Goal: Task Accomplishment & Management: Complete application form

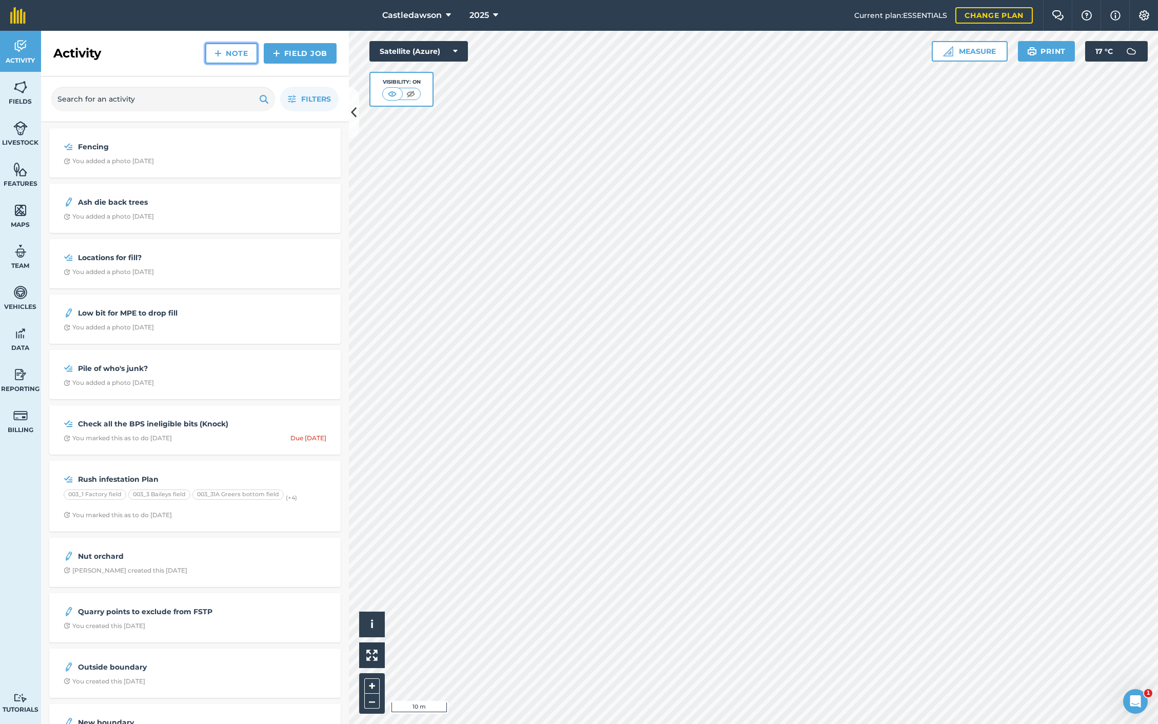
click at [220, 52] on img at bounding box center [218, 53] width 7 height 12
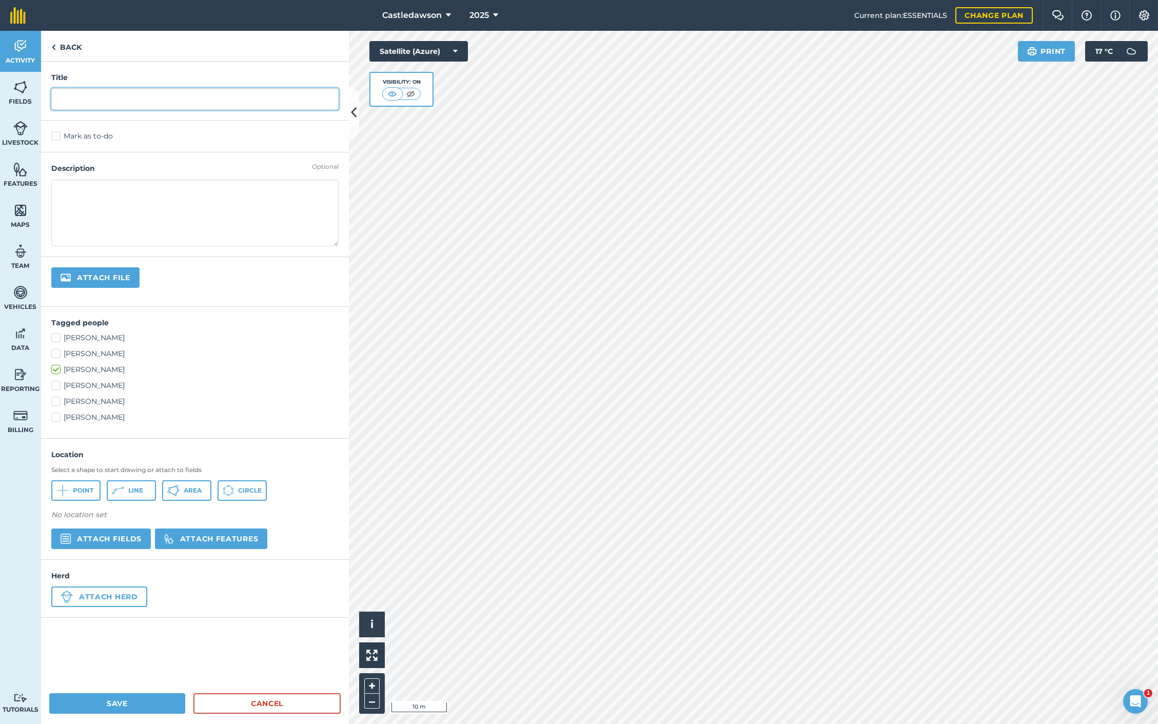
click at [170, 103] on input "text" at bounding box center [194, 99] width 287 height 22
type input "Drainage Issue"
click at [125, 197] on textarea at bounding box center [194, 213] width 287 height 67
click at [247, 193] on textarea "Draining Pipe + Stones (Eliiotts (not McCanns)" at bounding box center [194, 213] width 287 height 67
type textarea "Draining Pipe + Stones (Eliiotts (not McCanns)"
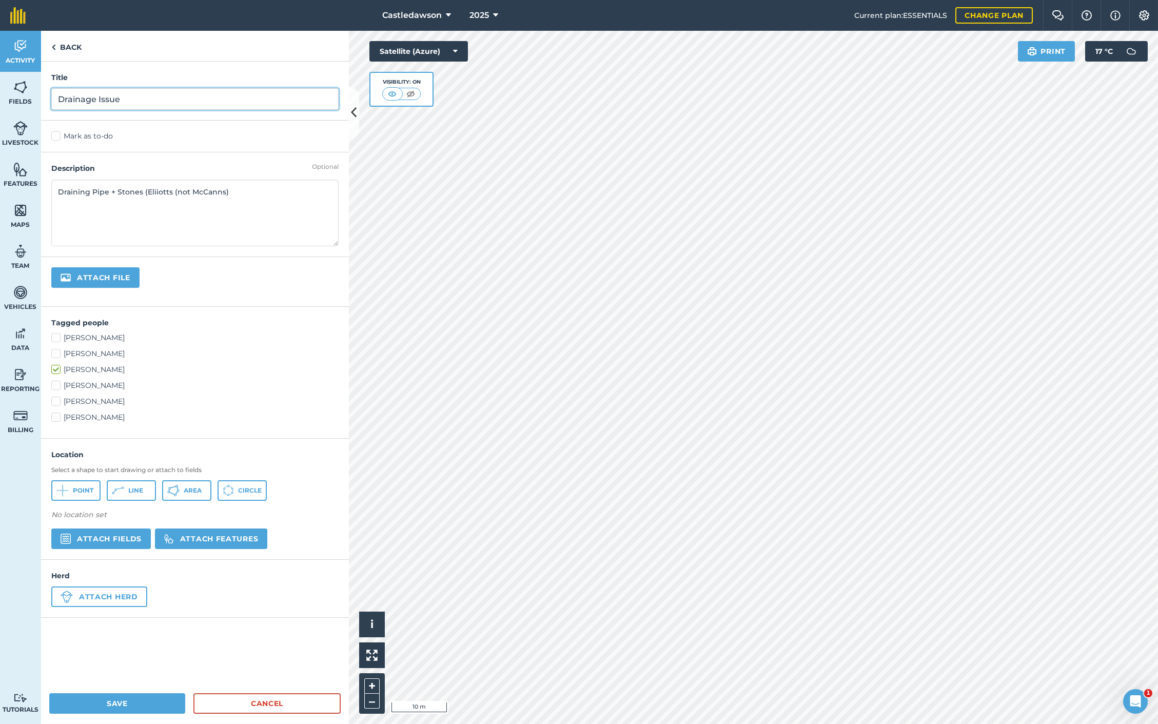
click at [205, 96] on input "Drainage Issue" at bounding box center [194, 99] width 287 height 22
click at [195, 490] on span "Area" at bounding box center [193, 491] width 18 height 8
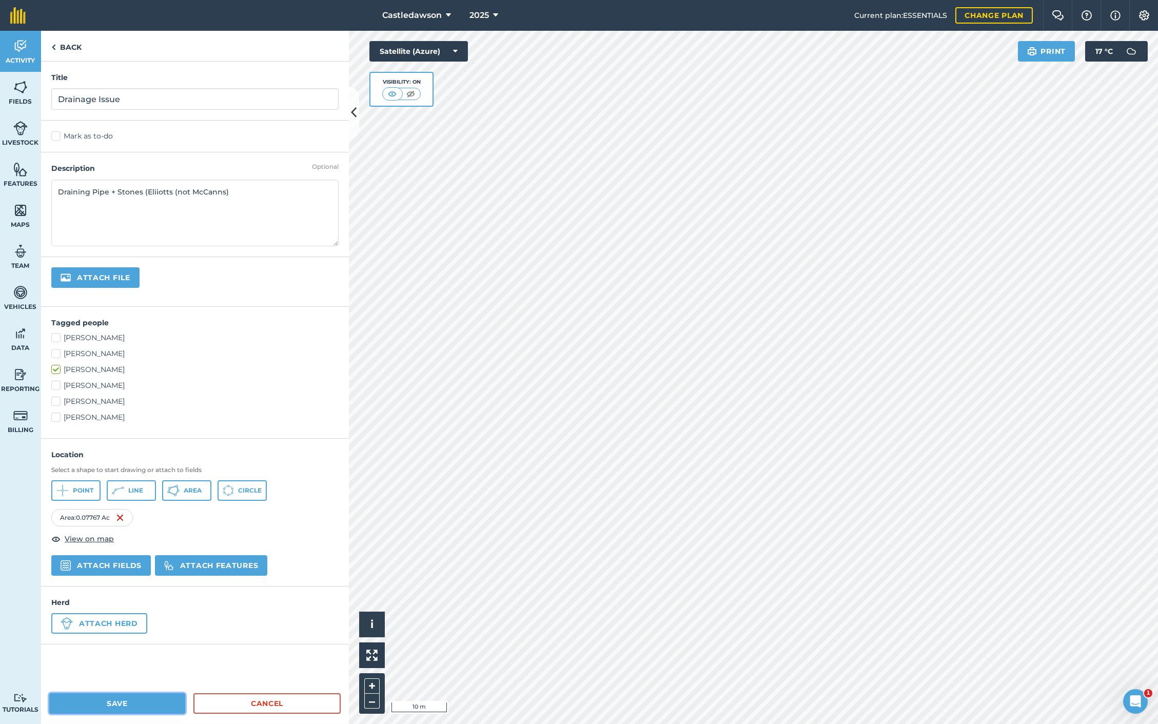
click at [165, 701] on button "Save" at bounding box center [117, 703] width 136 height 21
click at [67, 129] on div "Mark as to-do" at bounding box center [195, 137] width 308 height 32
click at [59, 134] on label "Mark as to-do" at bounding box center [194, 136] width 287 height 11
click at [58, 134] on input "Mark as to-do" at bounding box center [54, 134] width 7 height 7
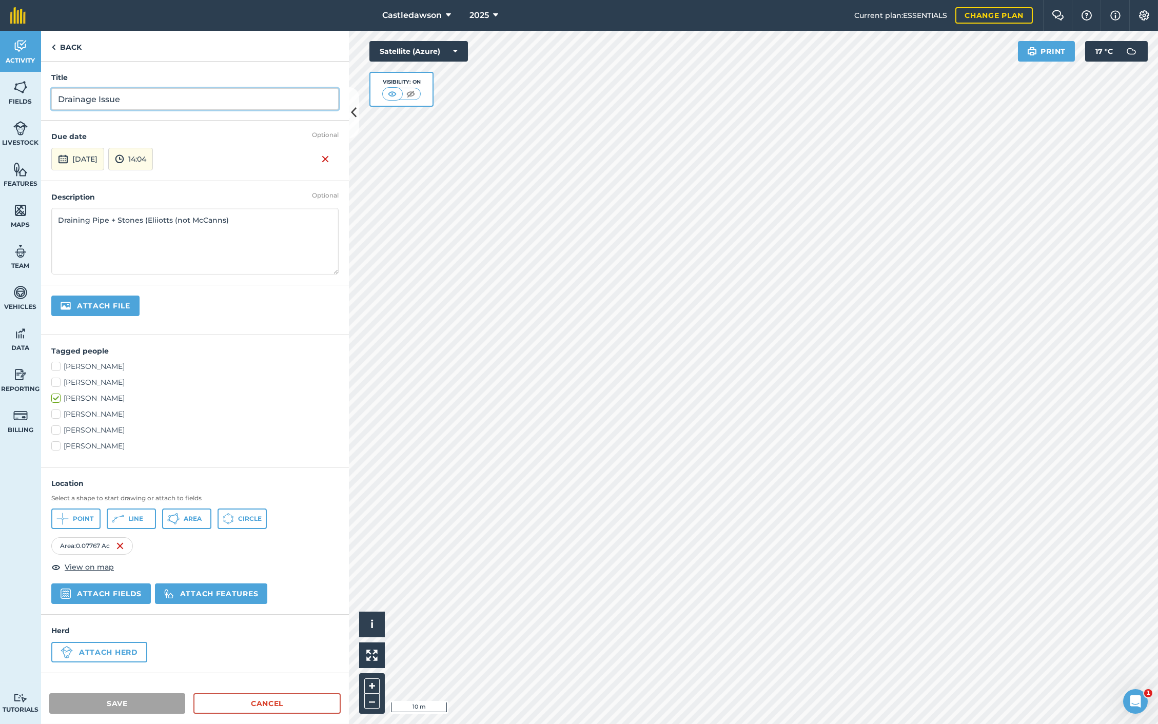
click at [149, 99] on input "Drainage Issue" at bounding box center [194, 99] width 287 height 22
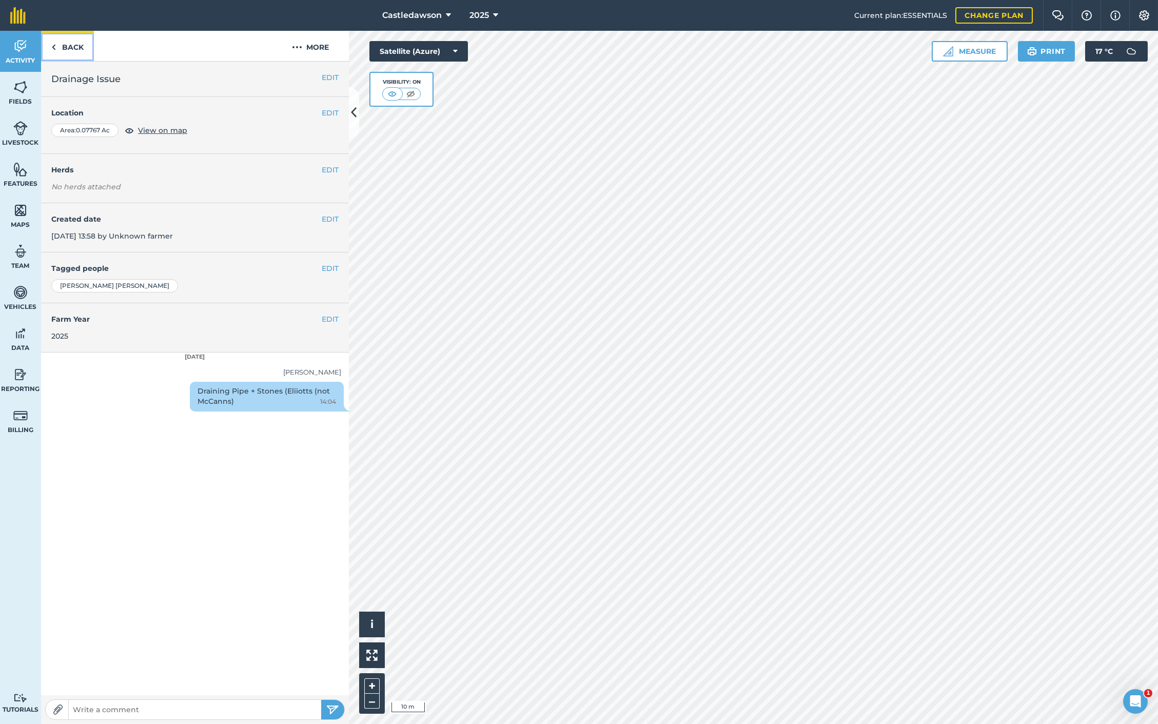
click at [55, 47] on img at bounding box center [53, 47] width 5 height 12
